Goal: Transaction & Acquisition: Book appointment/travel/reservation

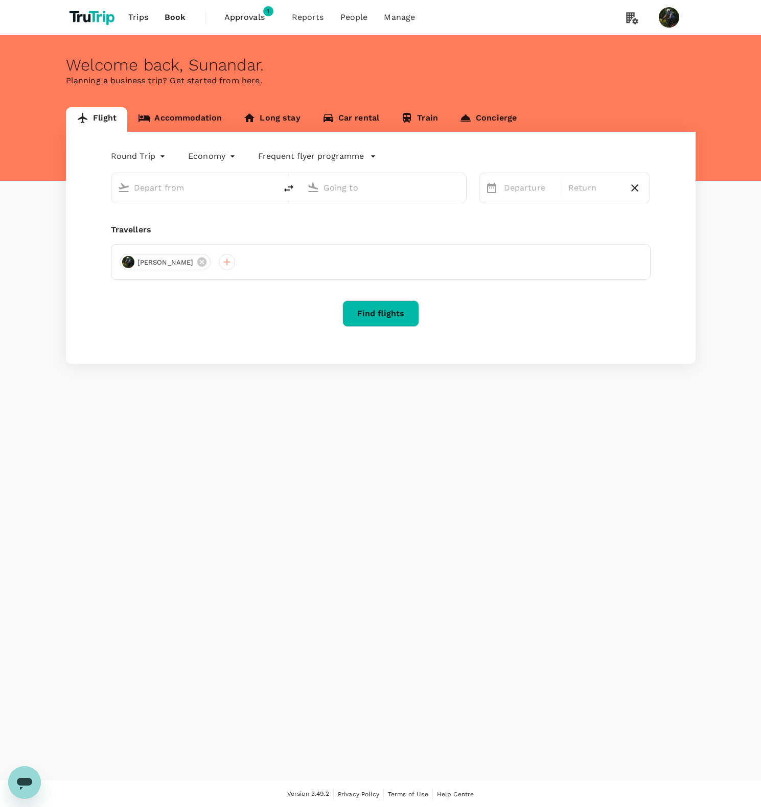
type input "Singapore Changi (SIN)"
type input "Kuala Lumpur Intl (KUL)"
type input "Singapore Changi (SIN)"
type input "Kuala Lumpur Intl (KUL)"
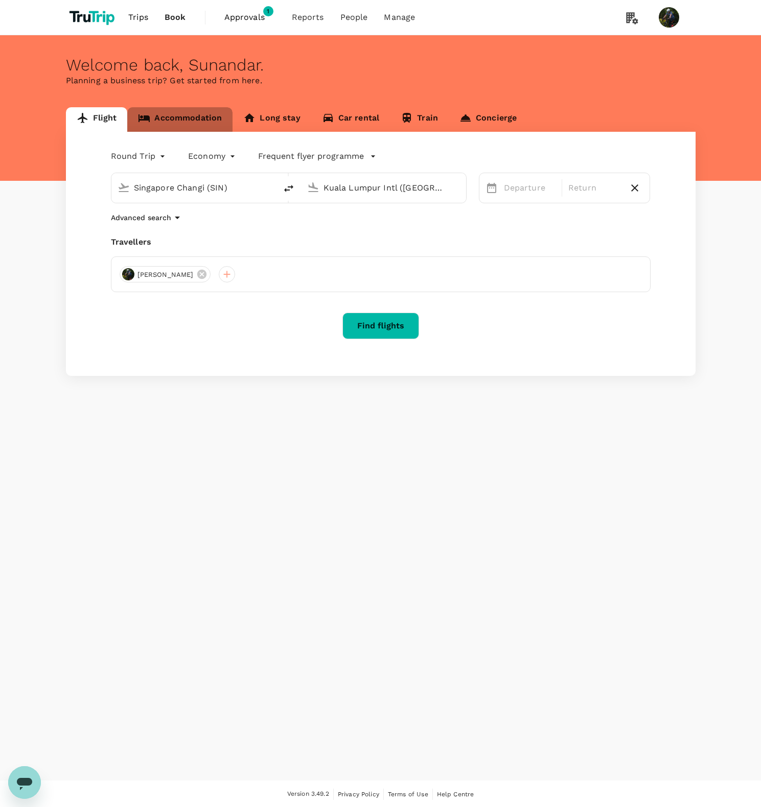
click at [176, 111] on link "Accommodation" at bounding box center [179, 119] width 105 height 25
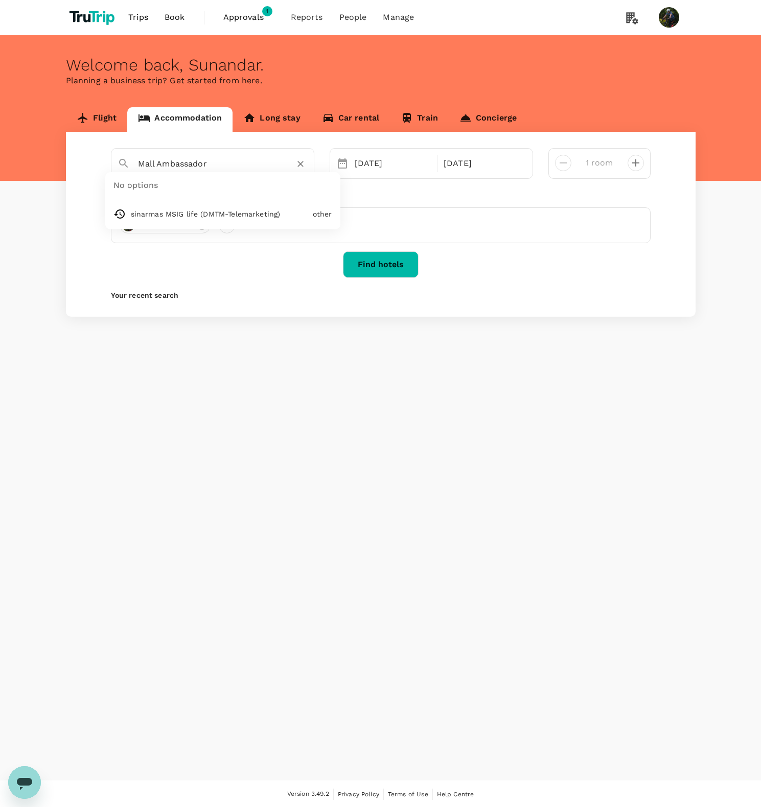
click at [176, 161] on input "Mall Ambassador" at bounding box center [208, 164] width 141 height 16
click at [234, 169] on input "Mall Ambassador" at bounding box center [208, 164] width 141 height 16
click at [169, 164] on input "Mall Ambassador" at bounding box center [208, 164] width 141 height 16
click at [232, 192] on div "GUARDIAN - MSIG Tower, RT.10/RW.1, Kuningan, Karet, South Jakarta City, Jakarta…" at bounding box center [219, 197] width 179 height 11
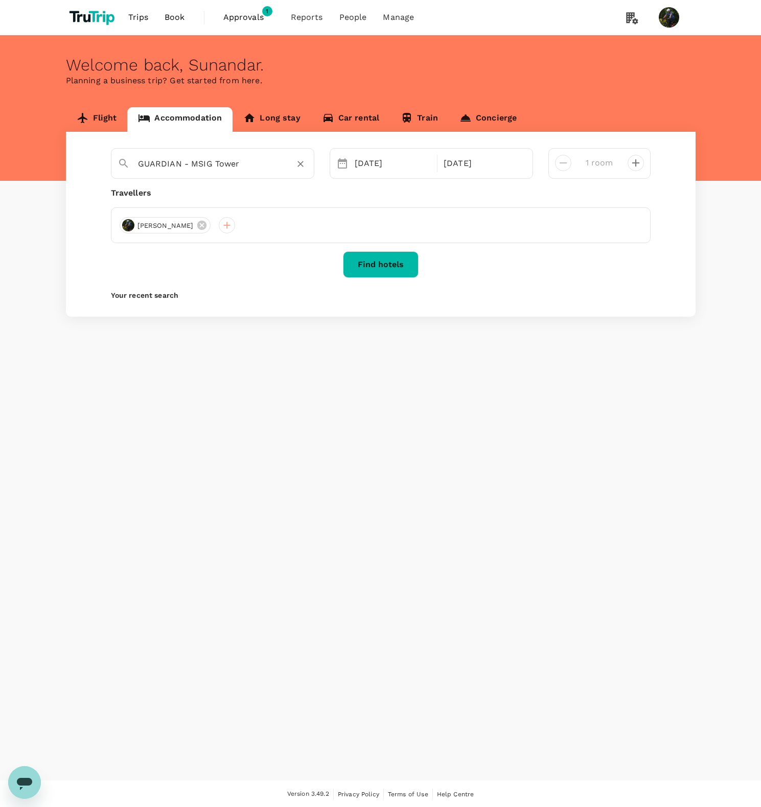
type input "GUARDIAN - MSIG Tower"
click at [376, 267] on button "Find hotels" at bounding box center [381, 264] width 76 height 27
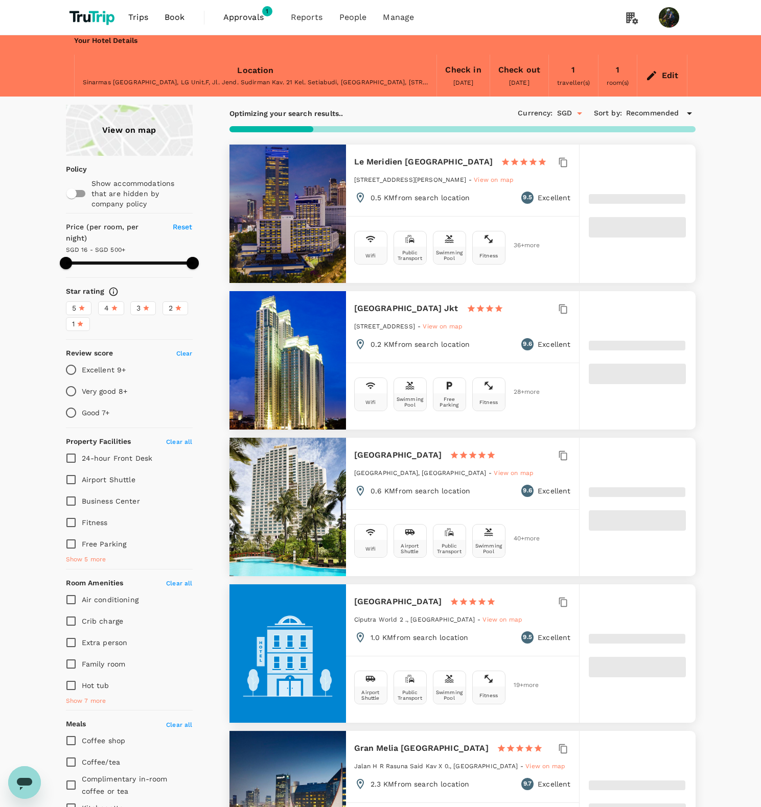
type input "499.77"
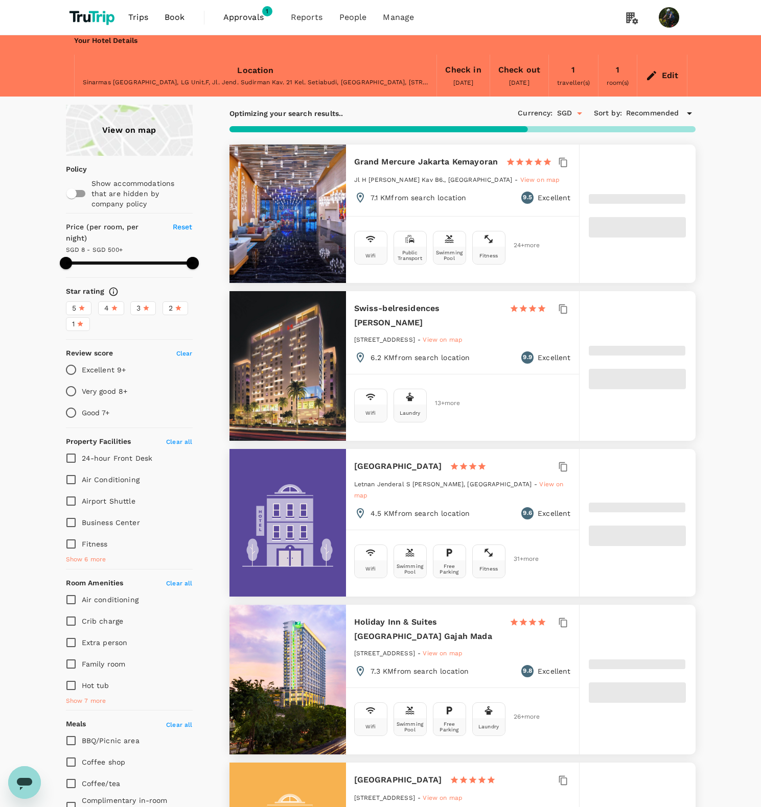
type input "7.77"
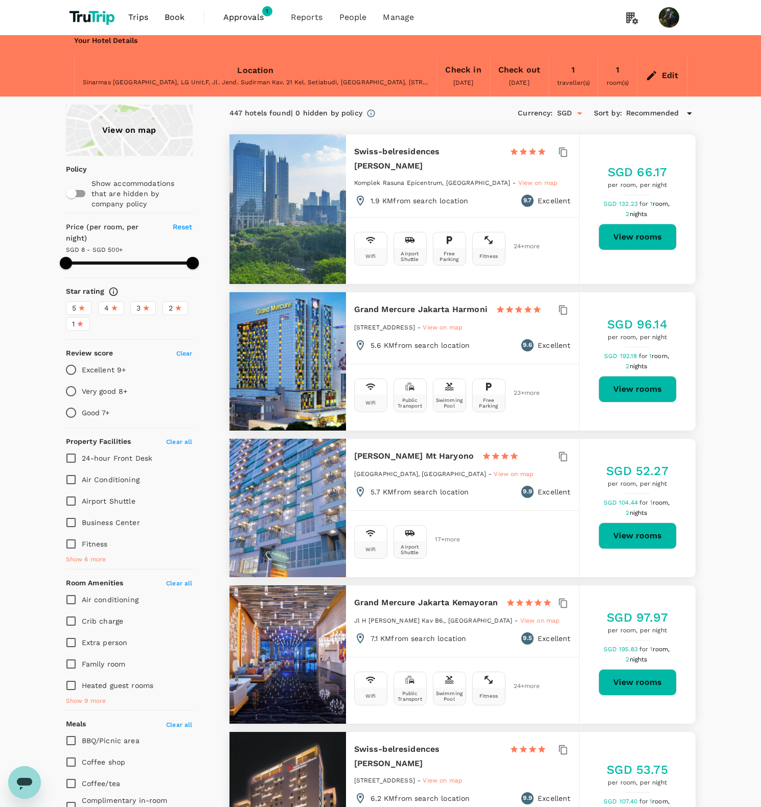
click at [648, 111] on span "Recommended" at bounding box center [652, 113] width 53 height 11
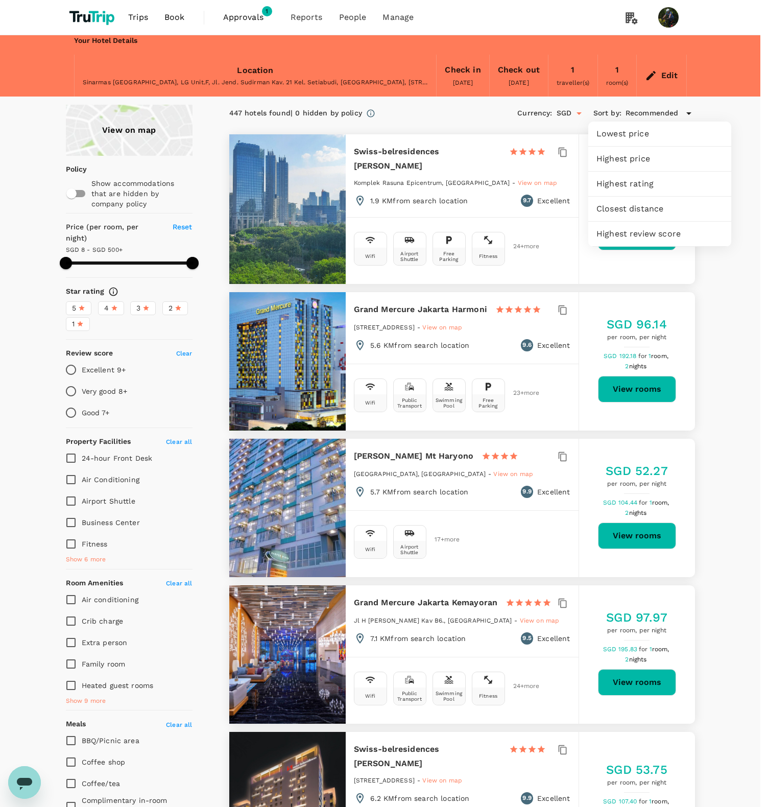
click at [632, 208] on span "Closest distance" at bounding box center [660, 209] width 127 height 12
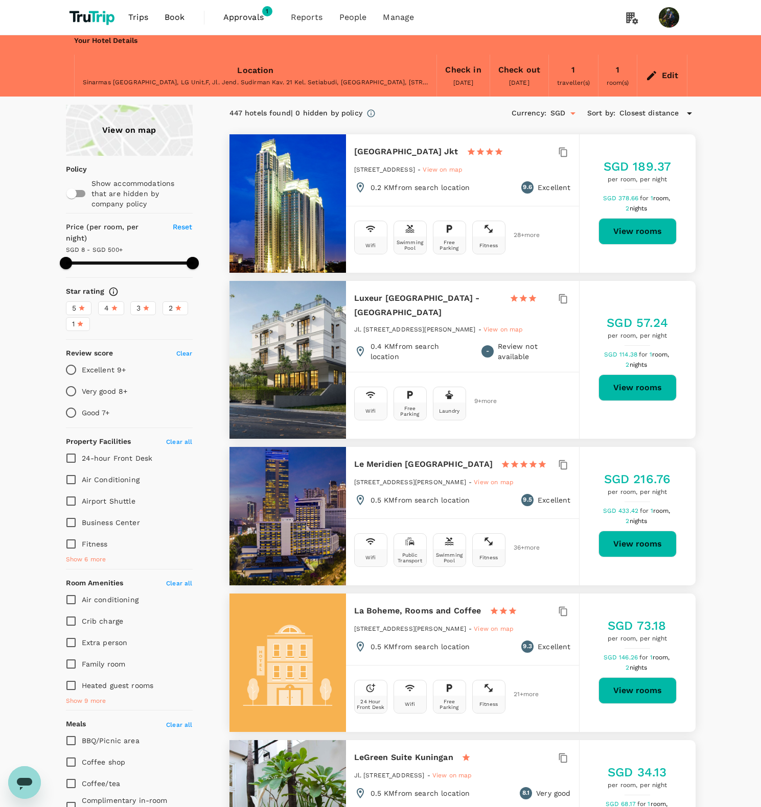
click at [140, 303] on div "3" at bounding box center [142, 308] width 13 height 11
click at [0, 0] on input "3" at bounding box center [0, 0] width 0 height 0
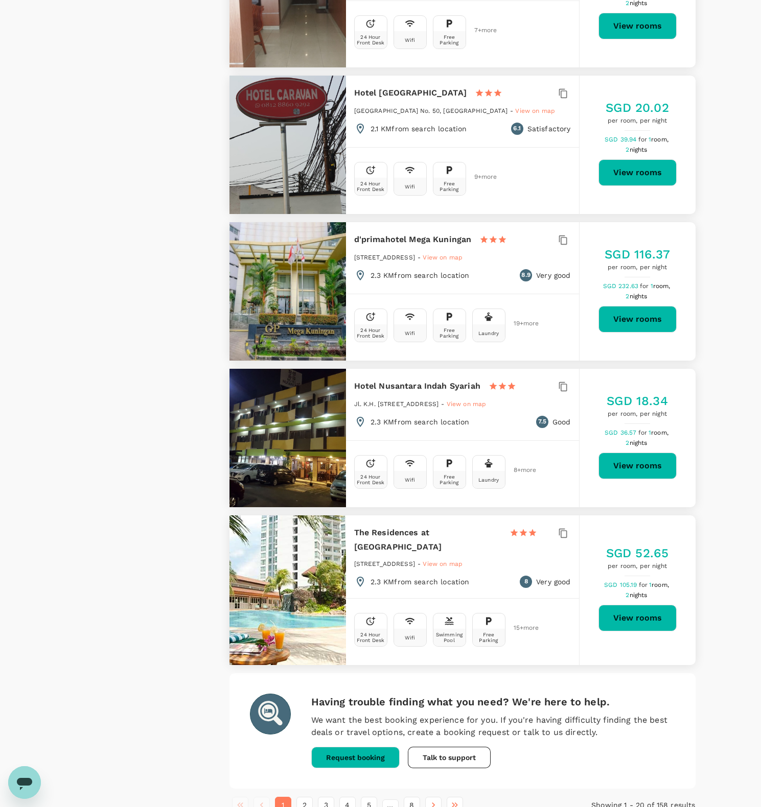
scroll to position [2497, 0]
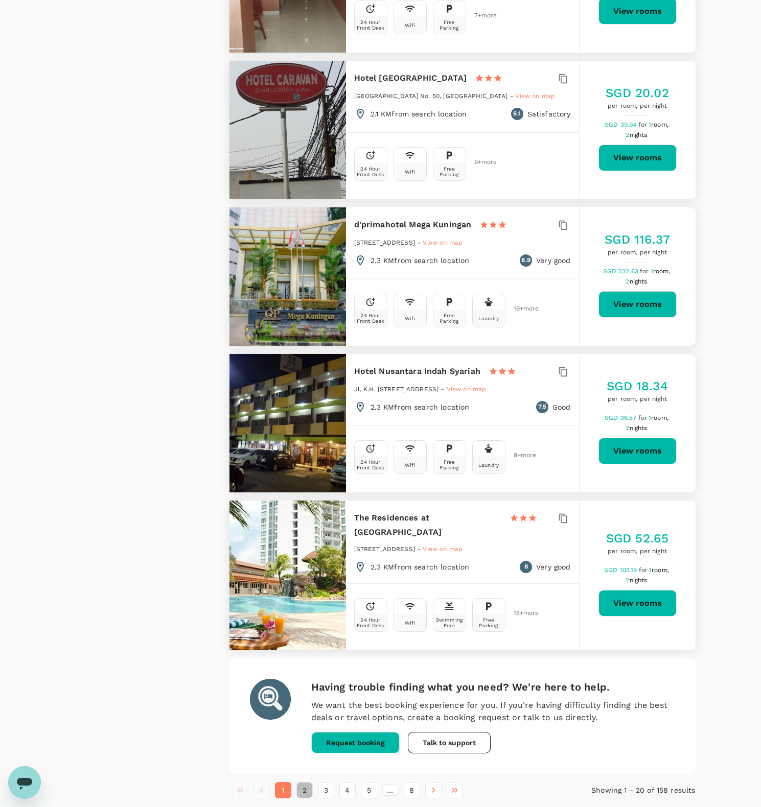
click at [307, 782] on button "2" at bounding box center [304, 790] width 16 height 16
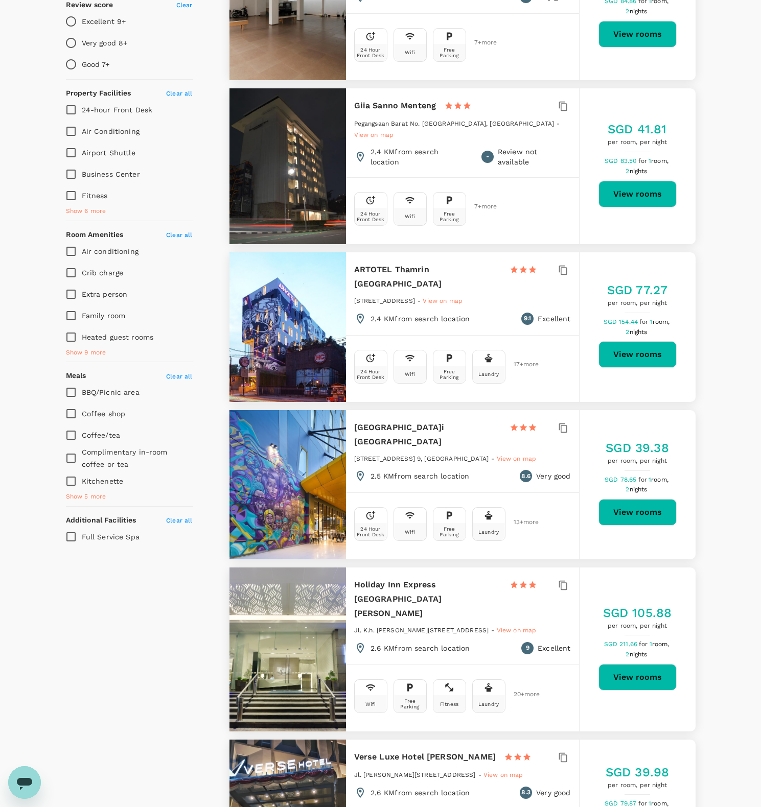
scroll to position [533, 0]
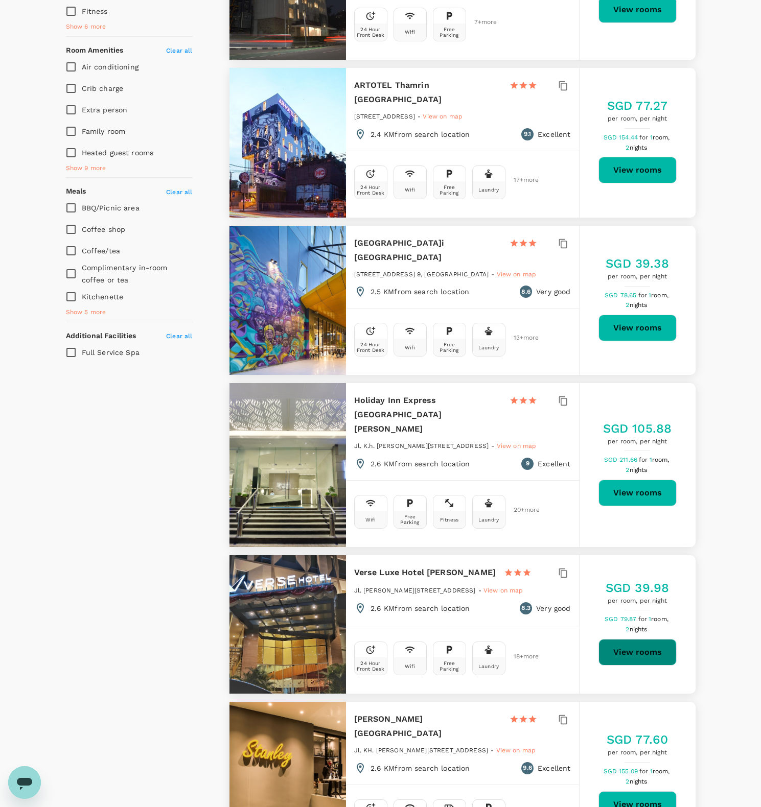
click at [613, 639] on button "View rooms" at bounding box center [637, 652] width 78 height 27
type input "499.77"
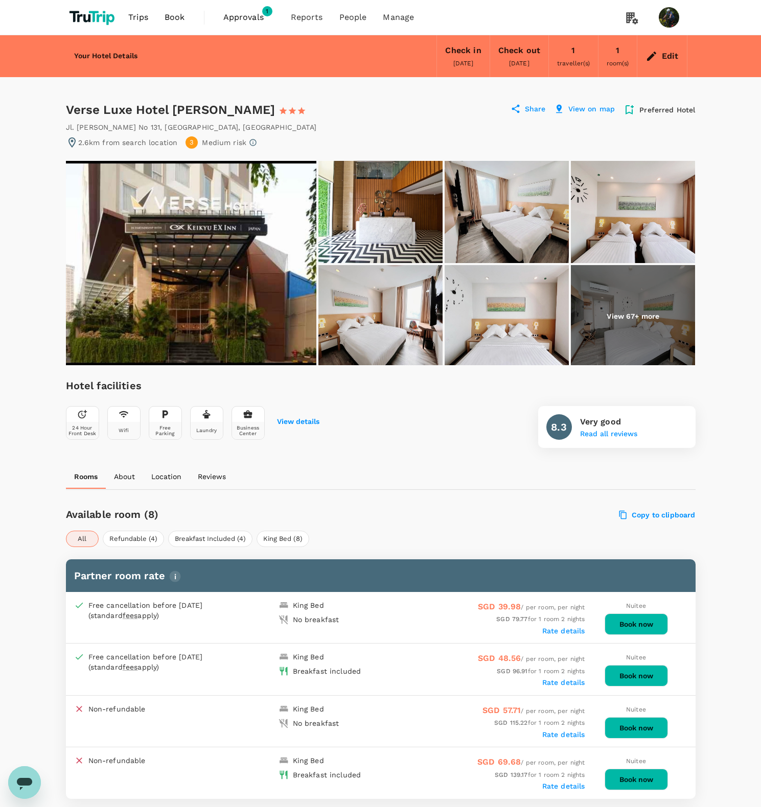
click at [383, 217] on img at bounding box center [380, 212] width 124 height 102
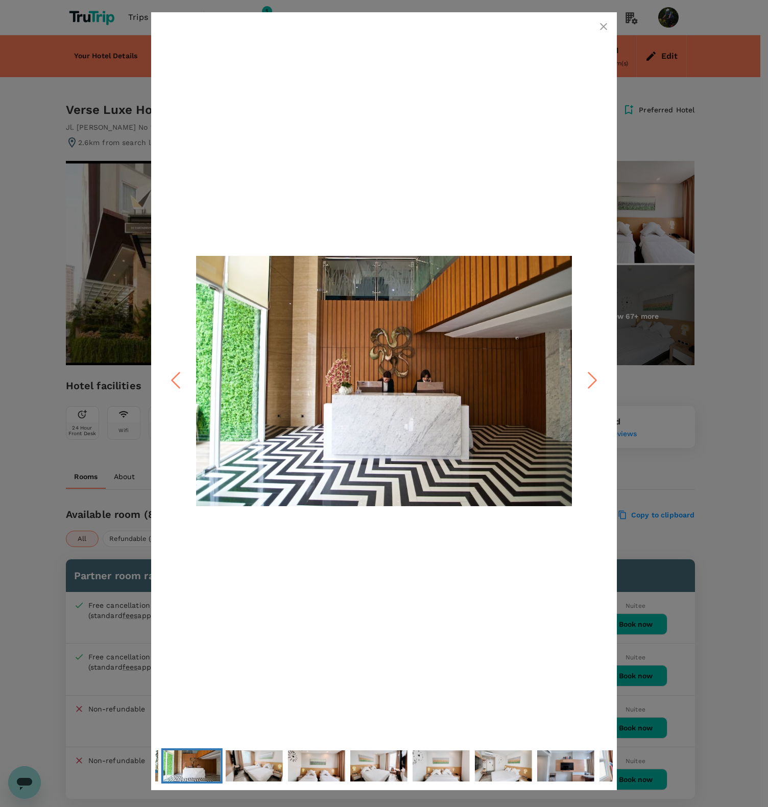
click at [596, 387] on icon "Next Slide" at bounding box center [592, 380] width 31 height 31
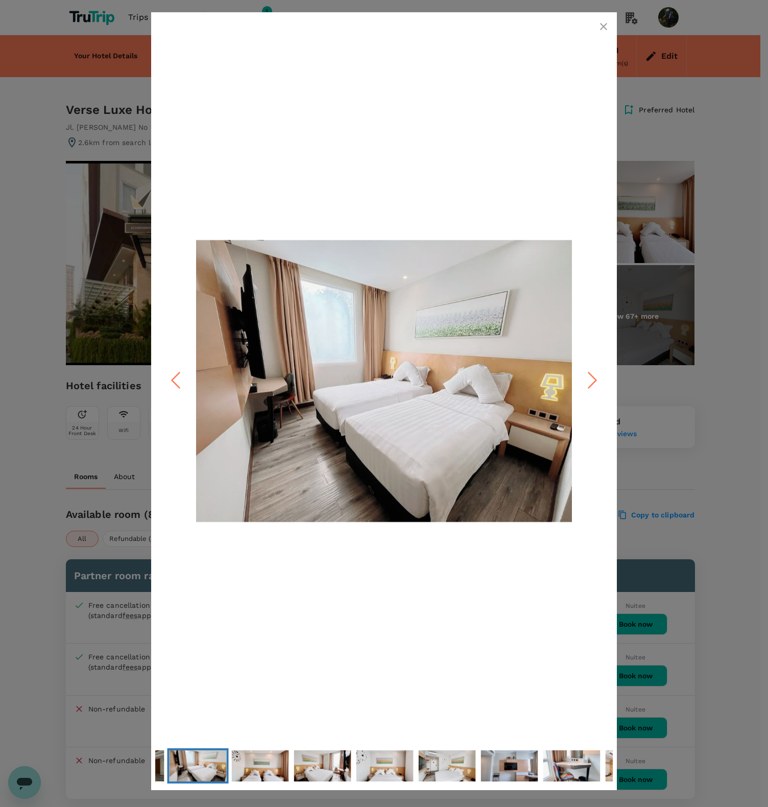
click at [596, 387] on icon "Next Slide" at bounding box center [592, 380] width 31 height 31
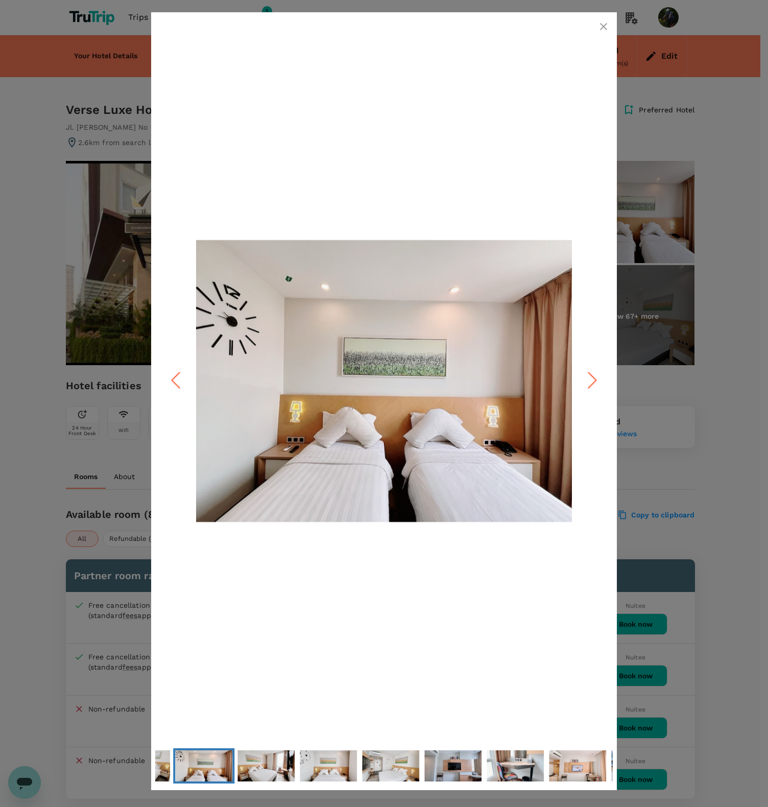
click at [596, 387] on icon "Next Slide" at bounding box center [592, 380] width 31 height 31
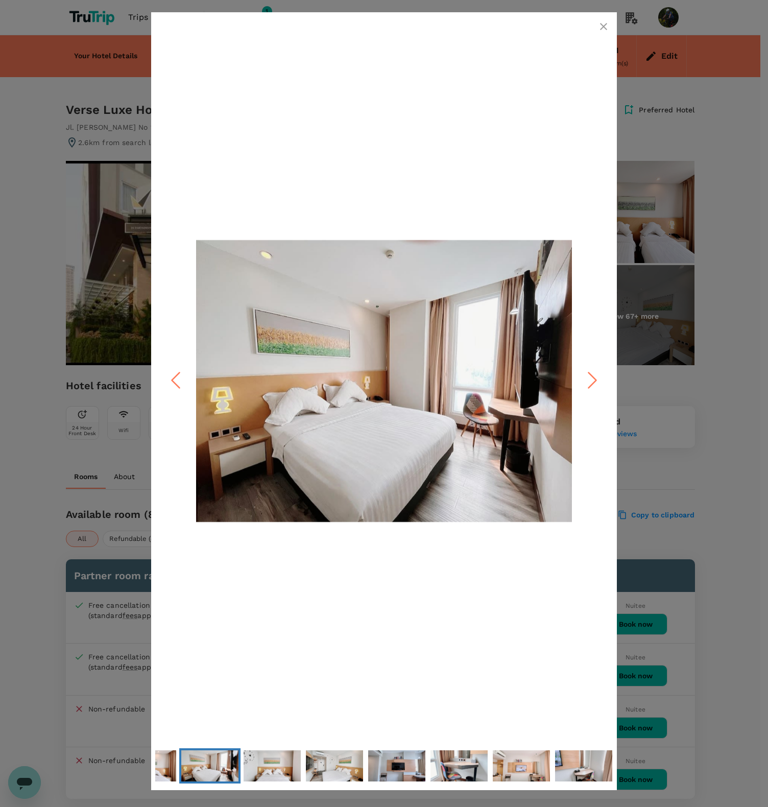
click at [596, 387] on icon "Next Slide" at bounding box center [592, 380] width 31 height 31
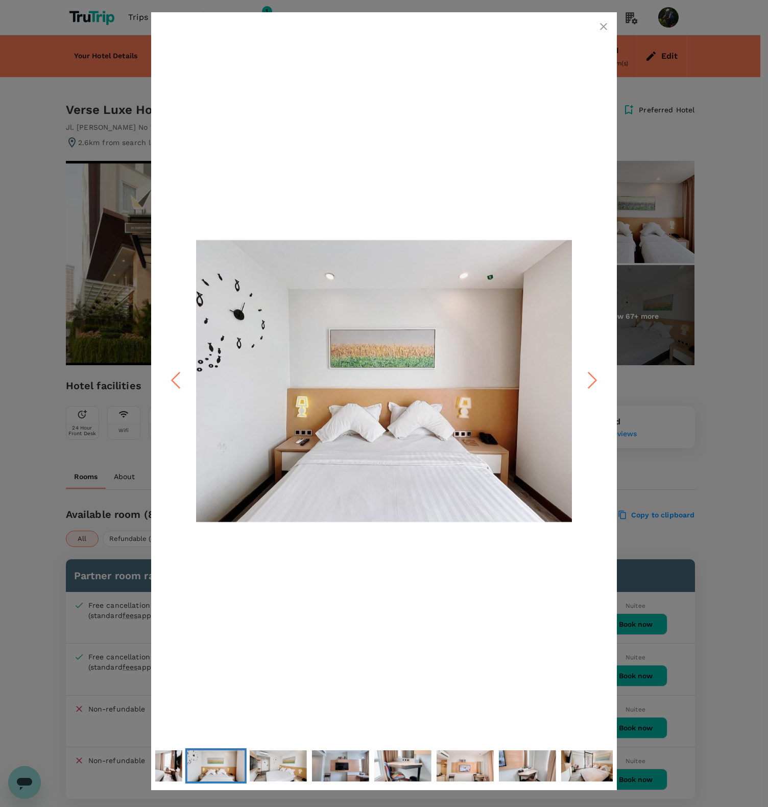
click at [596, 387] on icon "Next Slide" at bounding box center [592, 380] width 31 height 31
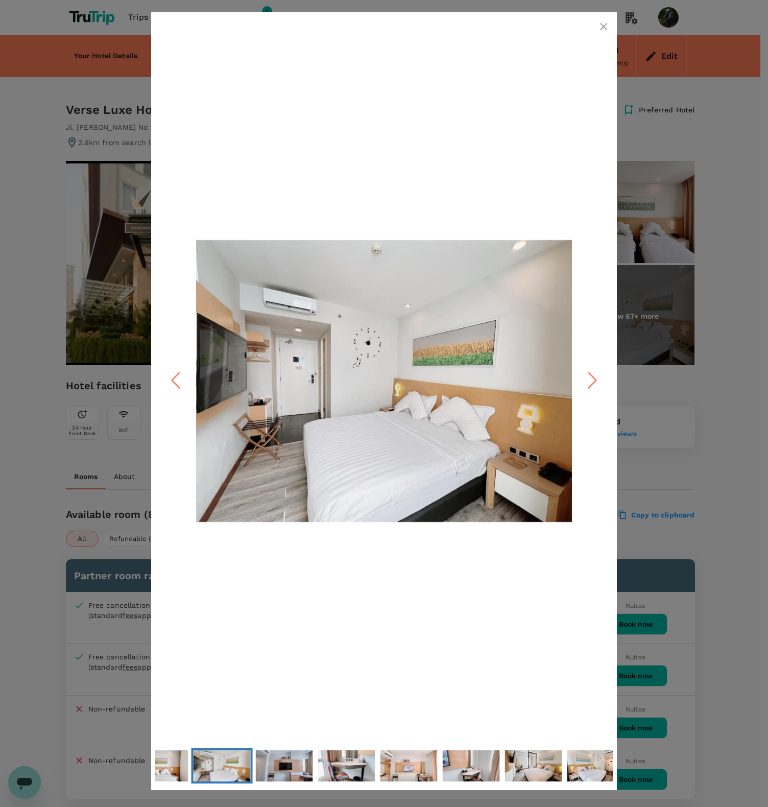
click at [596, 387] on icon "Next Slide" at bounding box center [592, 380] width 31 height 31
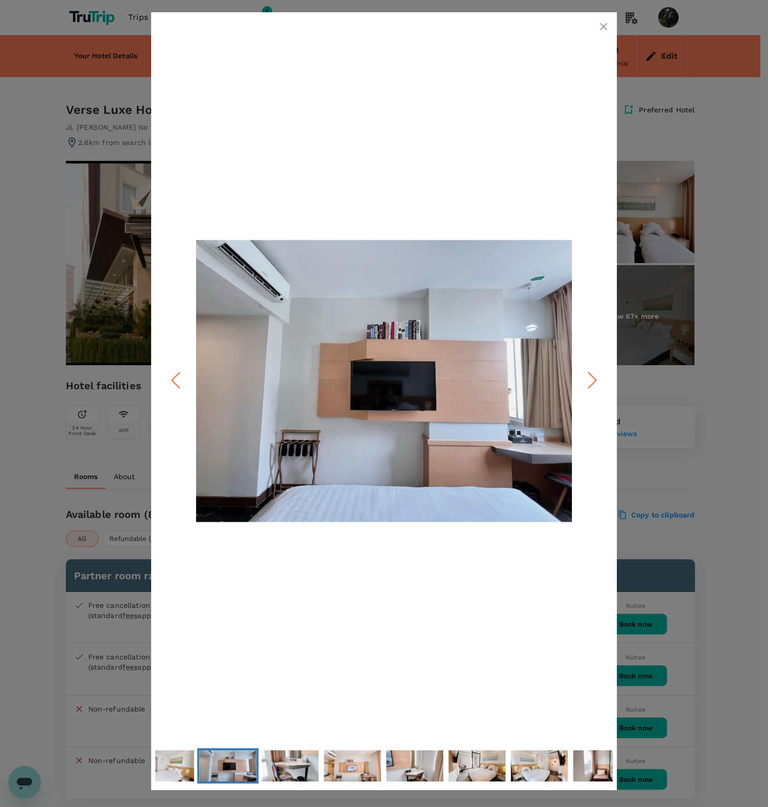
click at [596, 387] on icon "Next Slide" at bounding box center [592, 380] width 31 height 31
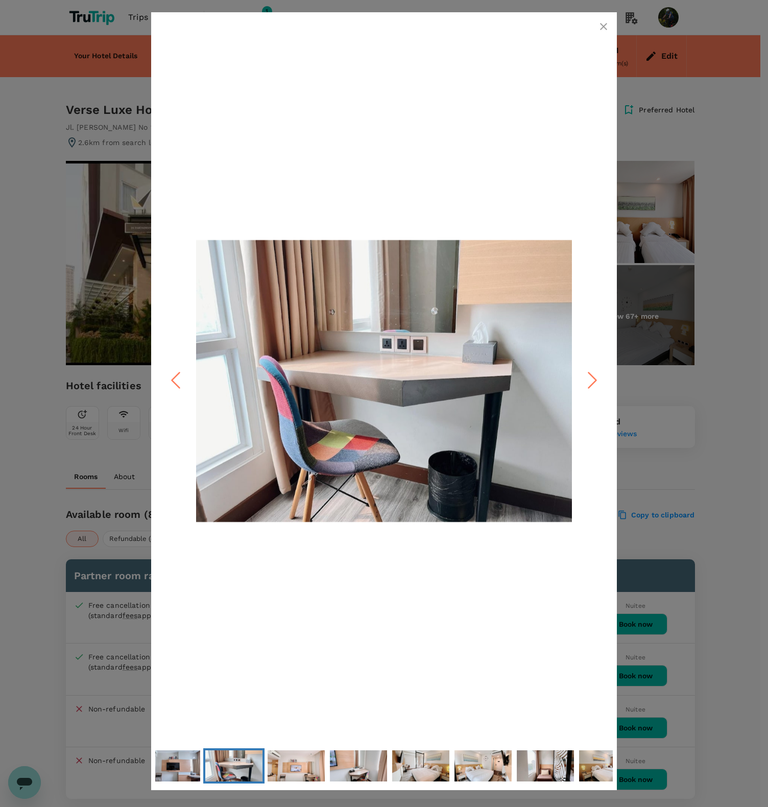
click at [596, 387] on icon "Next Slide" at bounding box center [592, 380] width 31 height 31
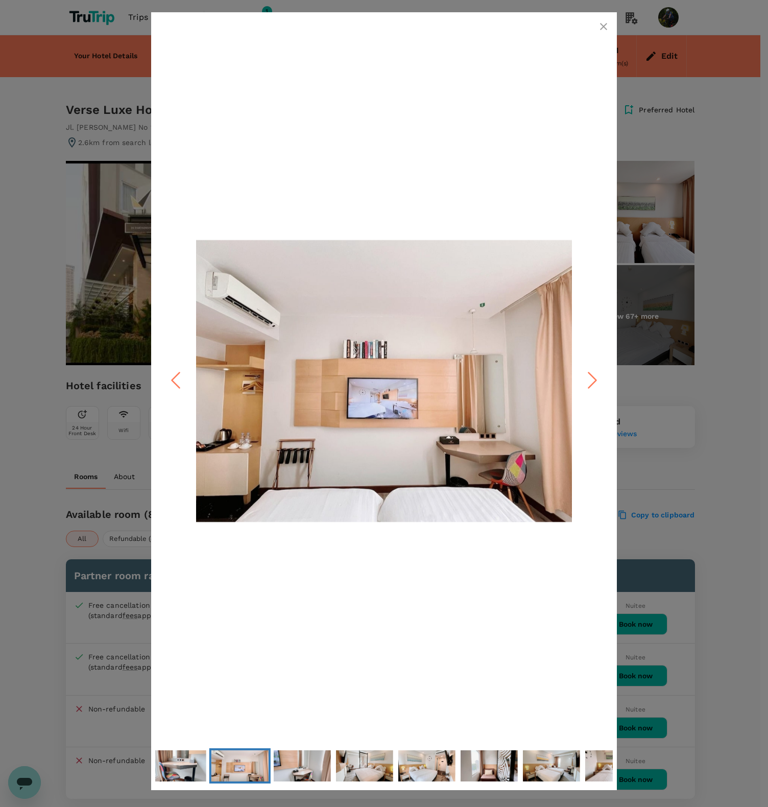
click at [596, 387] on icon "Next Slide" at bounding box center [592, 380] width 31 height 31
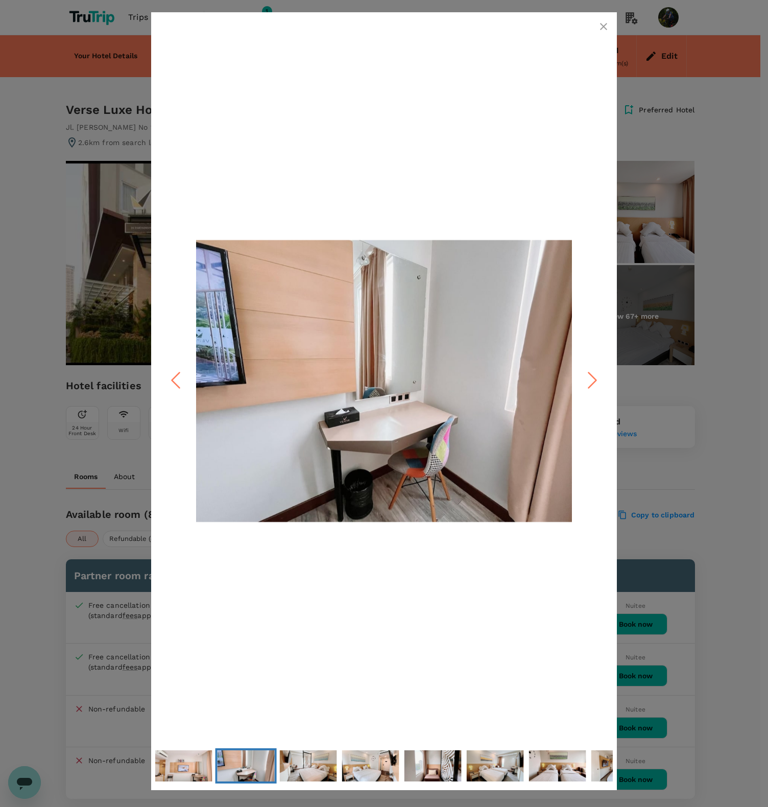
click at [596, 387] on icon "Next Slide" at bounding box center [592, 380] width 31 height 31
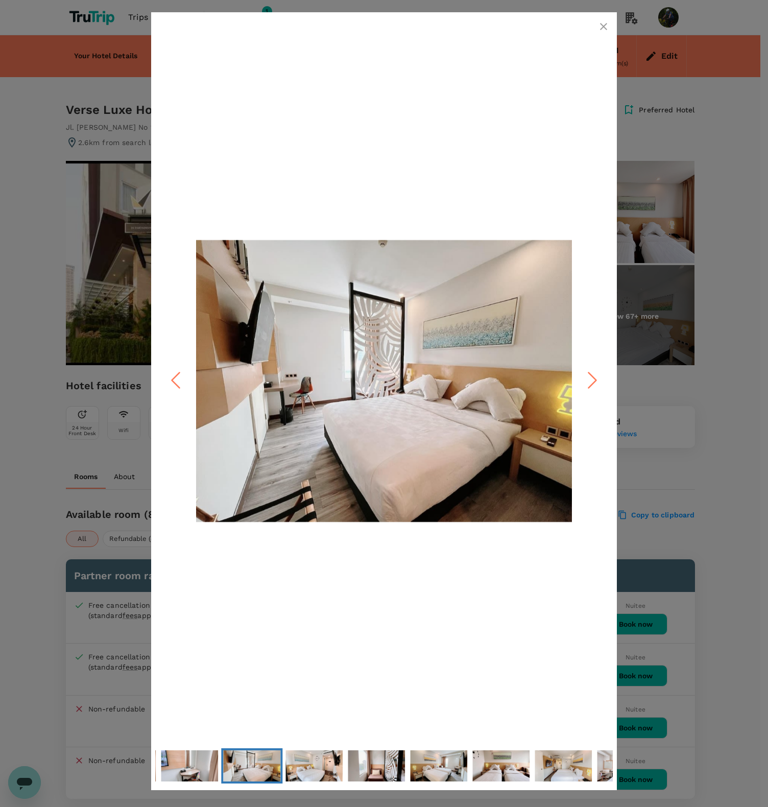
click at [596, 387] on icon "Next Slide" at bounding box center [592, 380] width 31 height 31
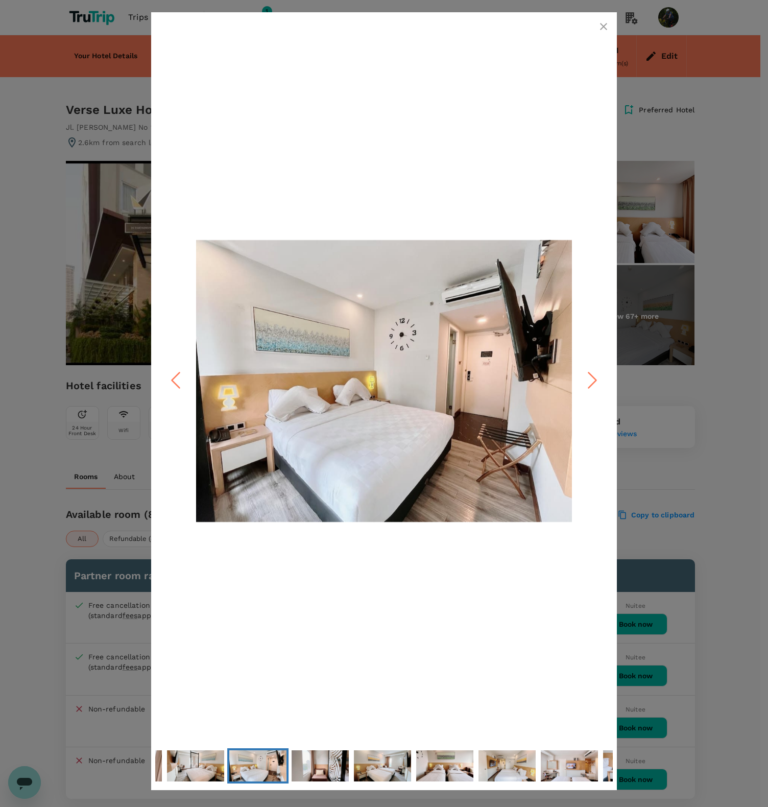
click at [596, 387] on icon "Next Slide" at bounding box center [592, 380] width 31 height 31
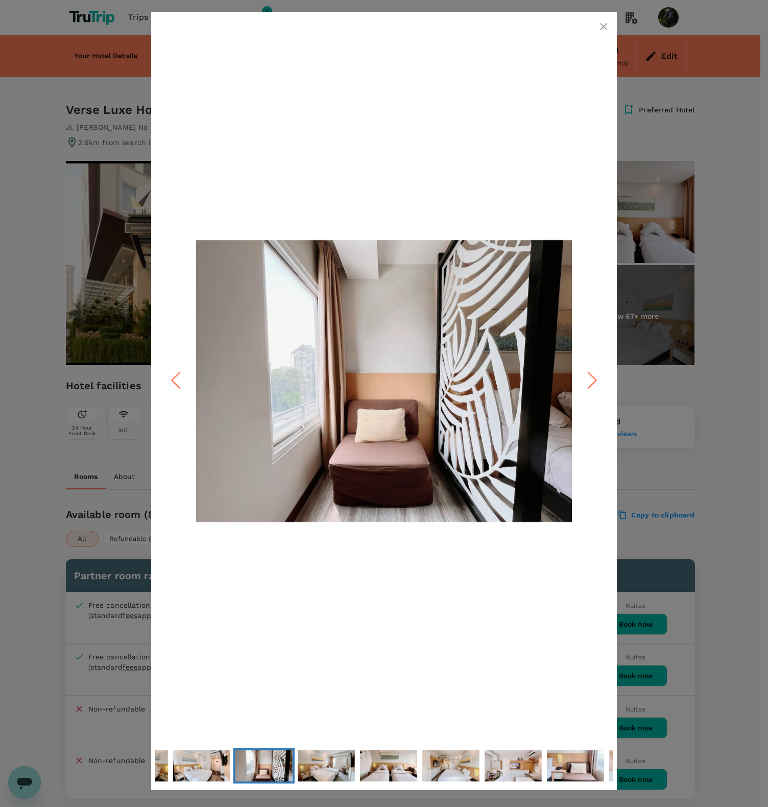
click at [604, 25] on icon "button" at bounding box center [604, 26] width 12 height 12
